Goal: Task Accomplishment & Management: Use online tool/utility

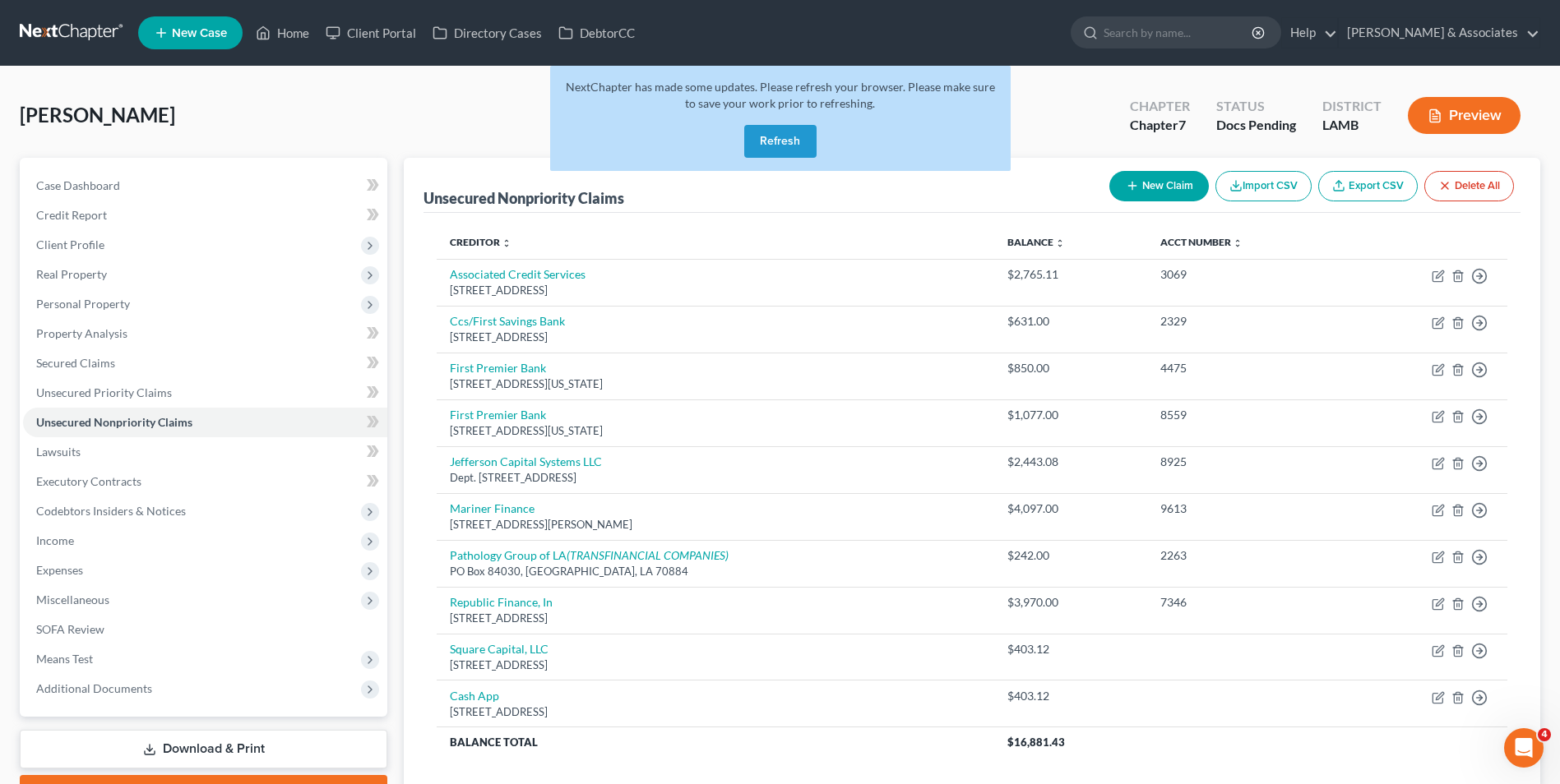
click at [768, 141] on button "Refresh" at bounding box center [780, 142] width 72 height 33
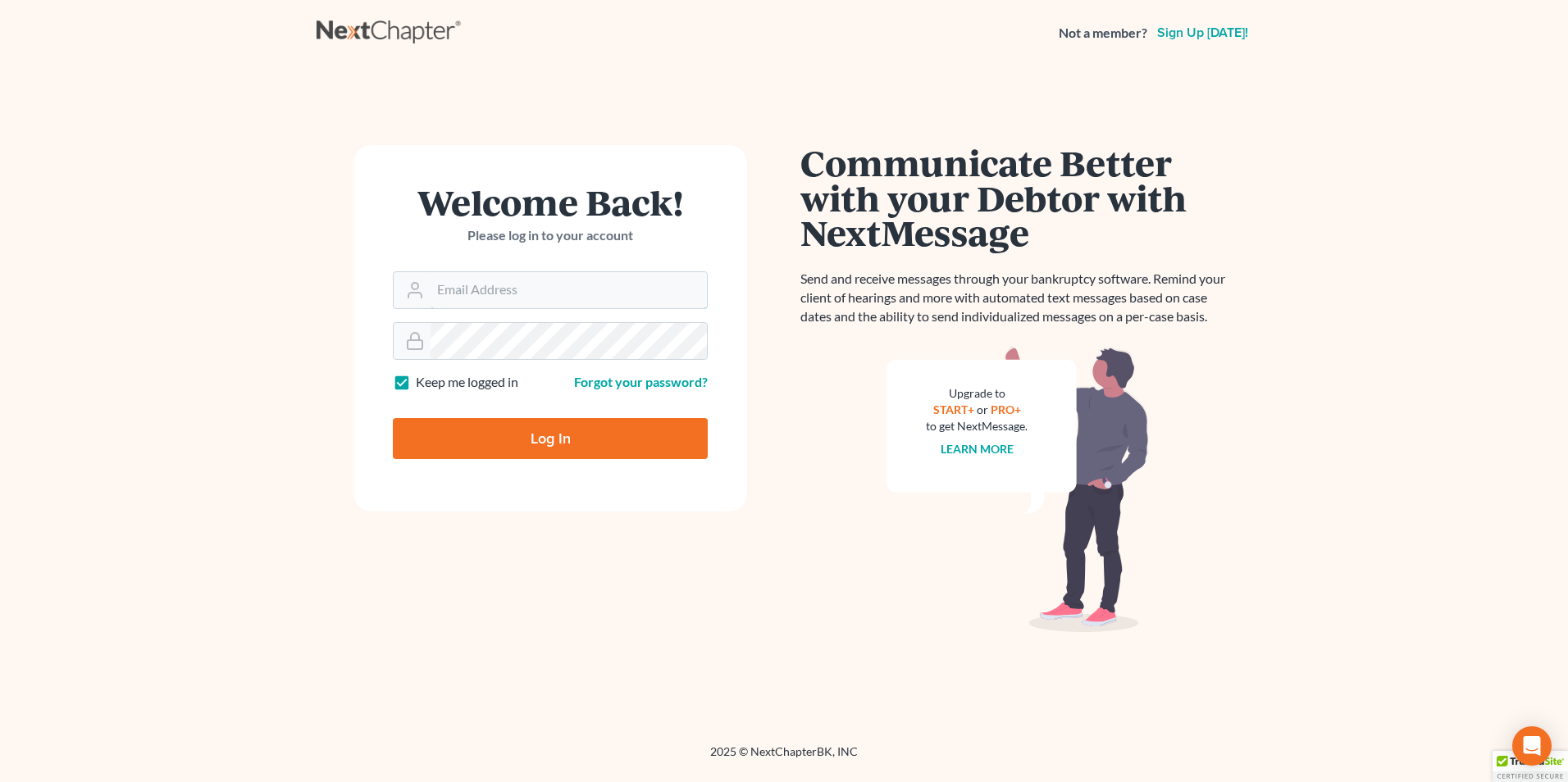
type input "[EMAIL_ADDRESS][DOMAIN_NAME]"
click at [465, 427] on input "Log In" at bounding box center [550, 438] width 315 height 41
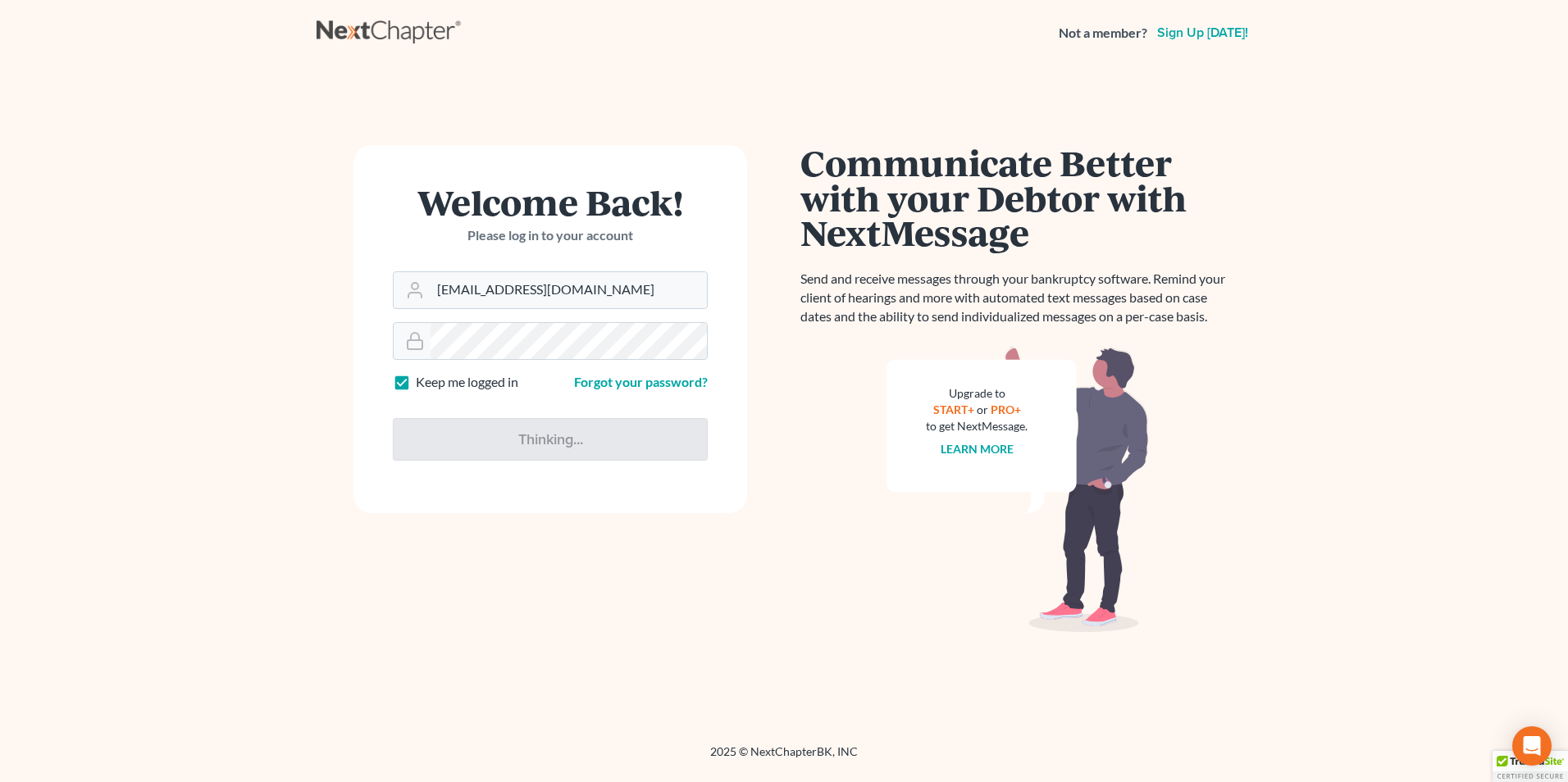
type input "Thinking..."
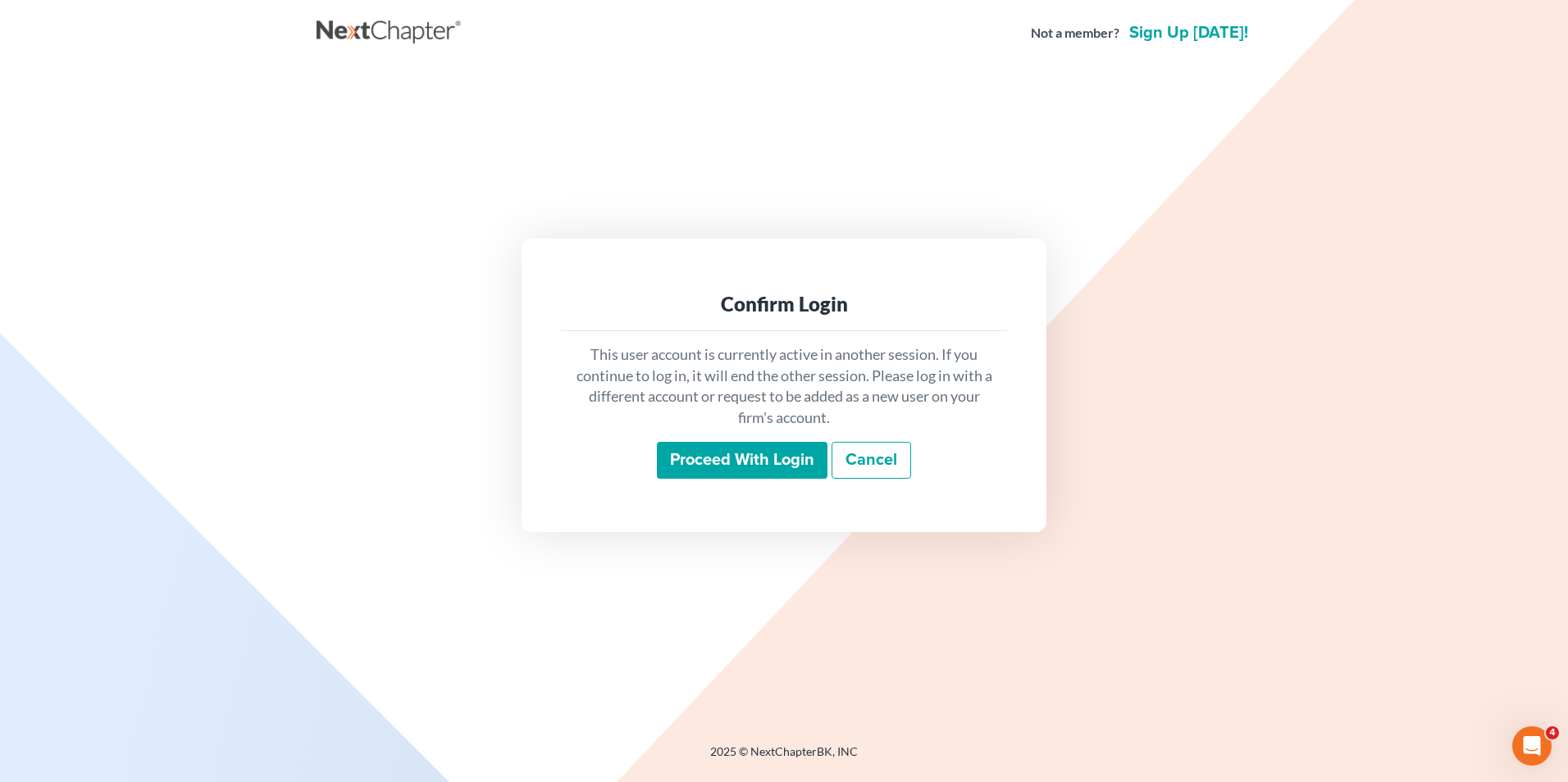
click at [697, 476] on input "Proceed with login" at bounding box center [742, 461] width 171 height 38
